Goal: Information Seeking & Learning: Find contact information

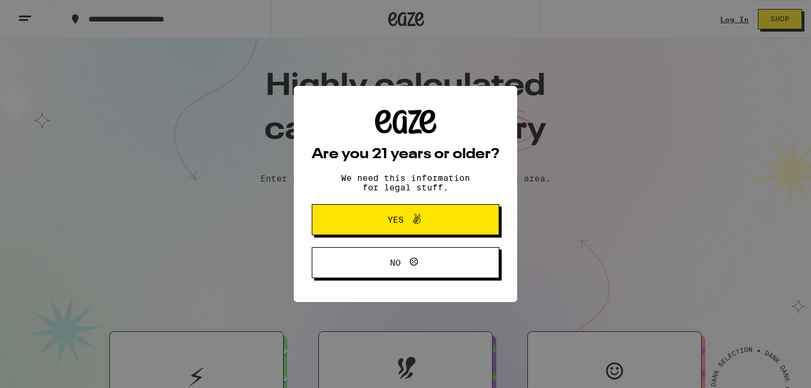
click at [395, 224] on span "Yes" at bounding box center [395, 220] width 16 height 8
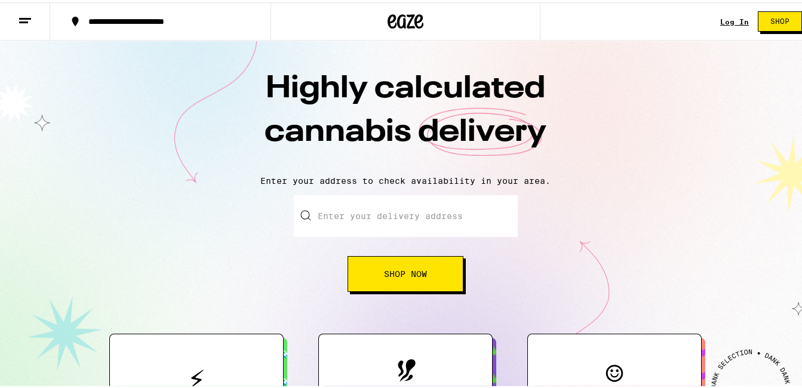
click at [18, 15] on button at bounding box center [25, 20] width 50 height 38
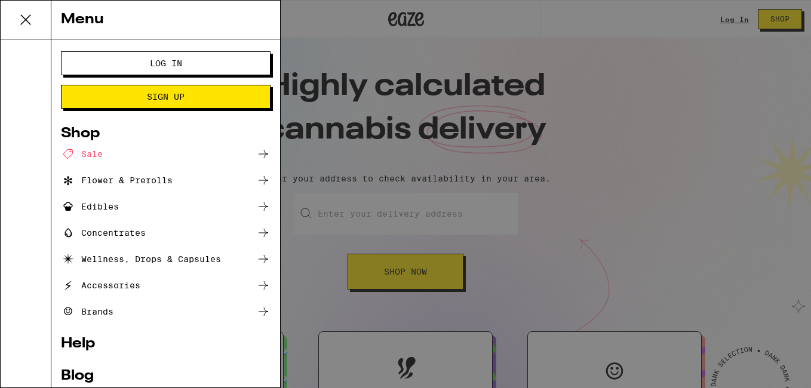
click at [76, 341] on link "Help" at bounding box center [166, 344] width 210 height 14
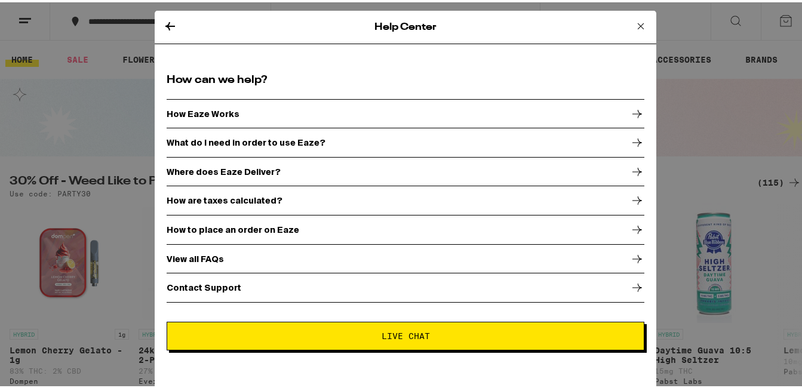
click at [202, 281] on p "Contact Support" at bounding box center [204, 286] width 75 height 10
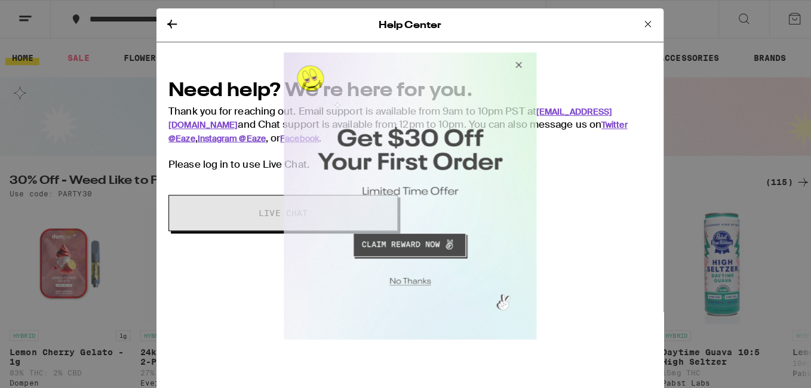
click at [412, 278] on button "Close Modal" at bounding box center [406, 276] width 243 height 19
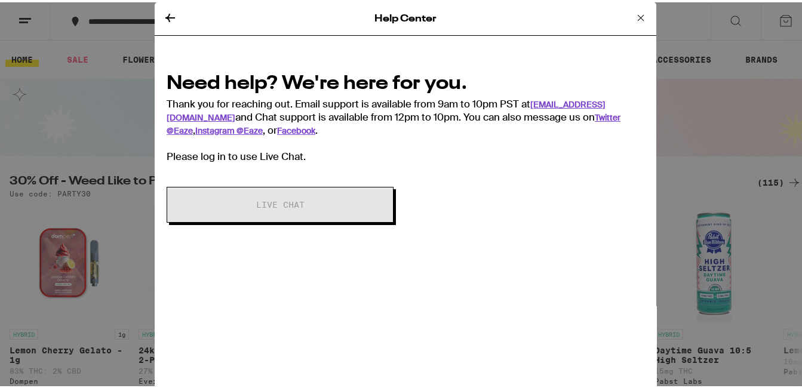
click at [638, 14] on icon at bounding box center [641, 16] width 6 height 6
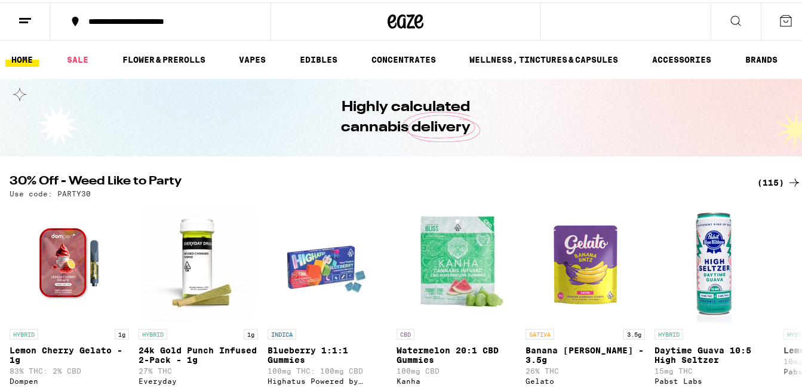
click at [24, 21] on icon at bounding box center [25, 18] width 14 height 14
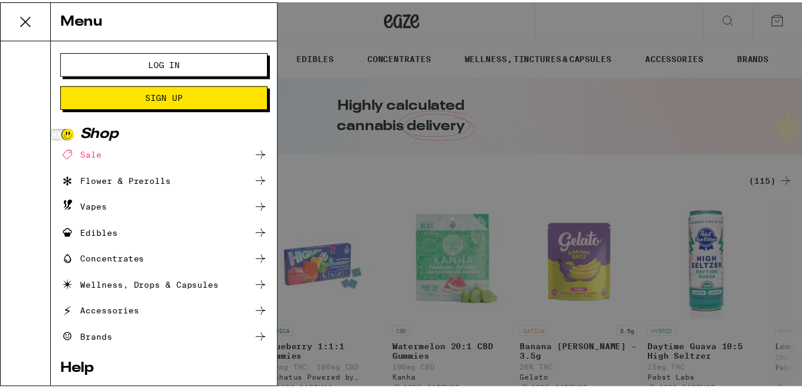
scroll to position [81, 0]
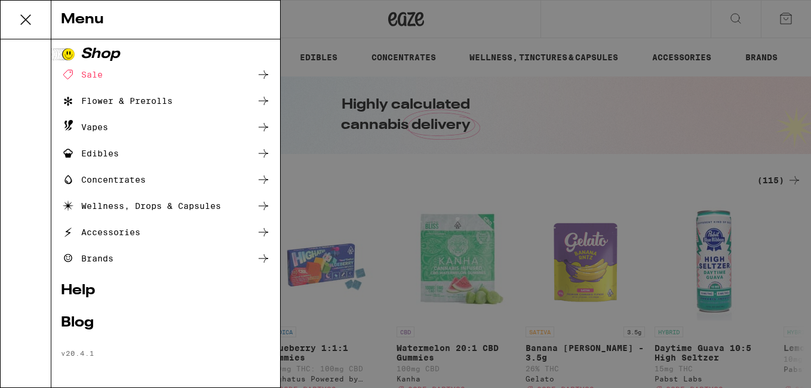
click at [94, 295] on link "Help" at bounding box center [166, 291] width 210 height 14
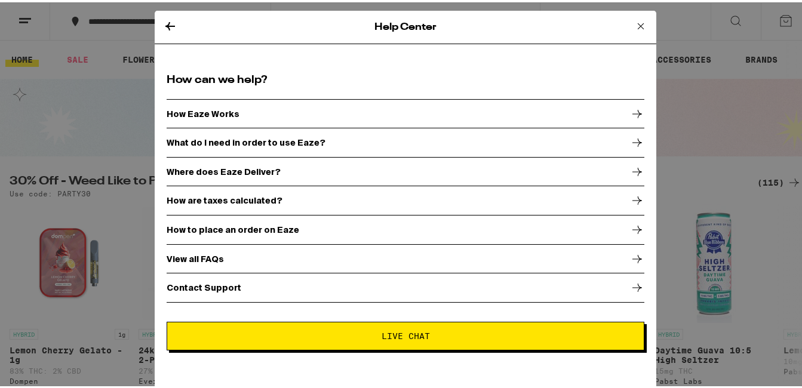
click at [210, 287] on p "Contact Support" at bounding box center [204, 286] width 75 height 10
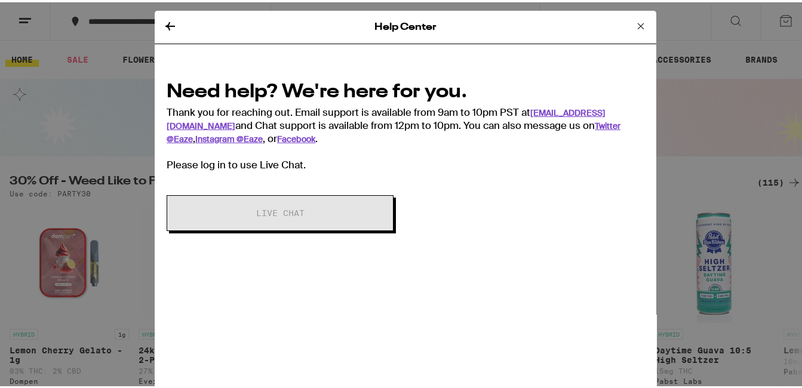
click at [633, 21] on icon at bounding box center [640, 24] width 14 height 14
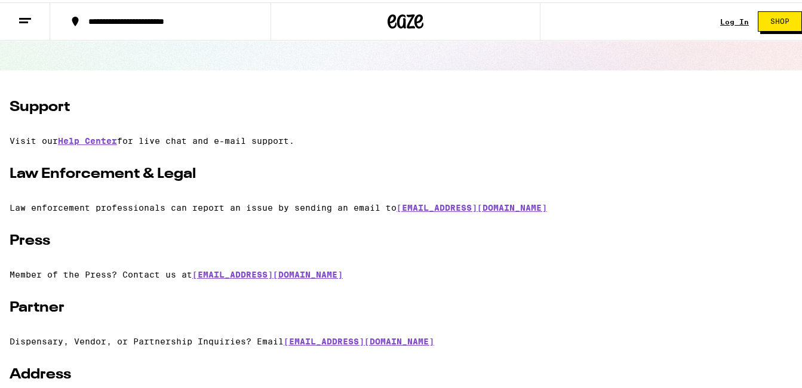
scroll to position [148, 0]
click at [85, 140] on link "Help Center" at bounding box center [87, 140] width 59 height 10
